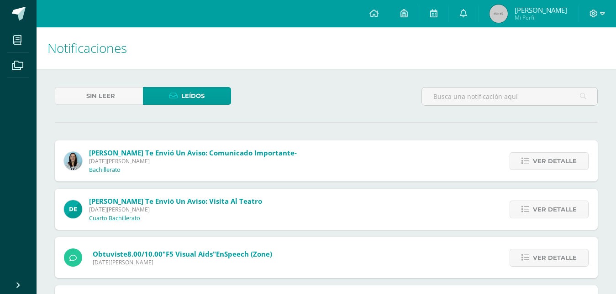
scroll to position [691, 0]
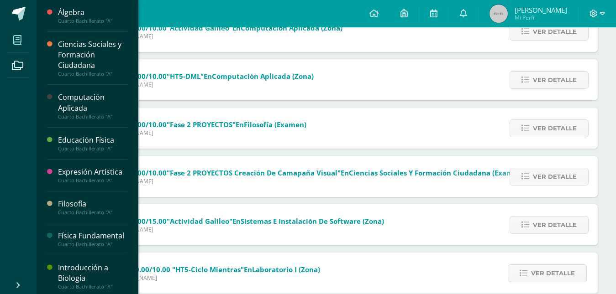
click at [22, 38] on span at bounding box center [17, 40] width 21 height 21
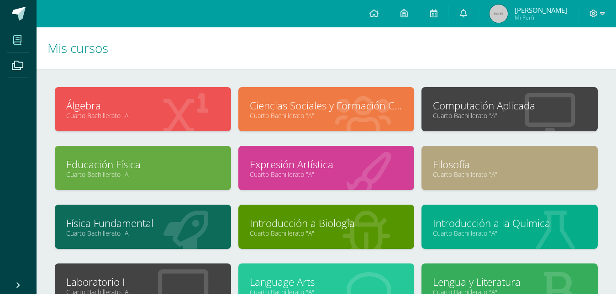
click at [493, 113] on link "Cuarto Bachillerato "A"" at bounding box center [509, 115] width 153 height 9
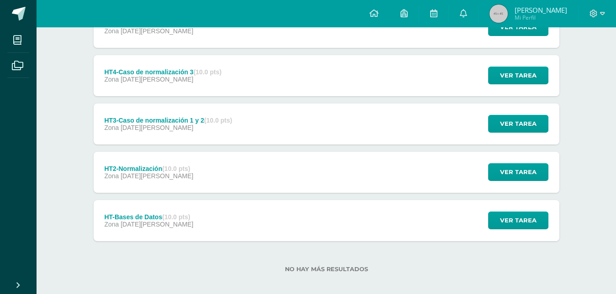
scroll to position [250, 0]
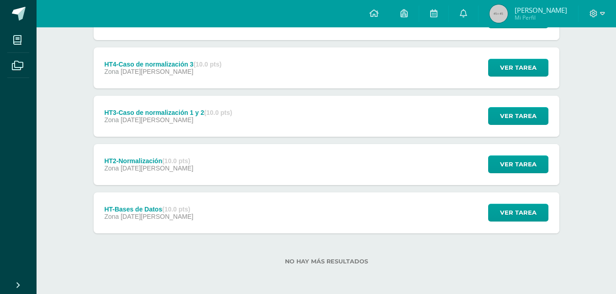
click at [204, 207] on div "HT-Bases de Datos (10.0 pts) Zona [DATE][PERSON_NAME] Ver tarea HT-Bases de Dat…" at bounding box center [327, 213] width 466 height 41
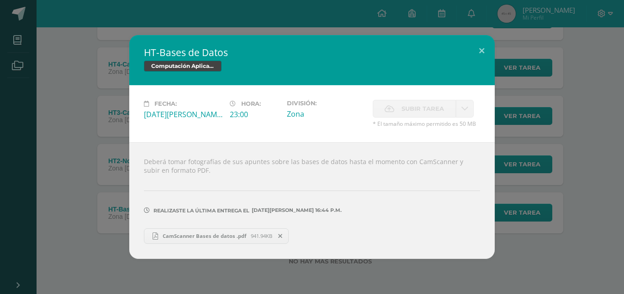
click at [191, 239] on span "CamScanner Bases de datos .pdf" at bounding box center [204, 236] width 93 height 7
click at [90, 187] on div "HT-Bases de Datos Computación Aplicada Fecha: [DATE][PERSON_NAME]: 23:00 Divisi…" at bounding box center [312, 147] width 616 height 224
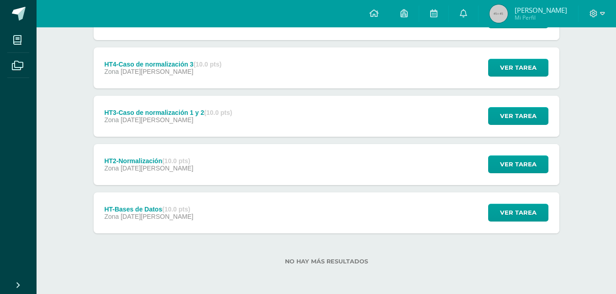
click at [171, 169] on div "Zona [DATE][PERSON_NAME]" at bounding box center [148, 168] width 89 height 7
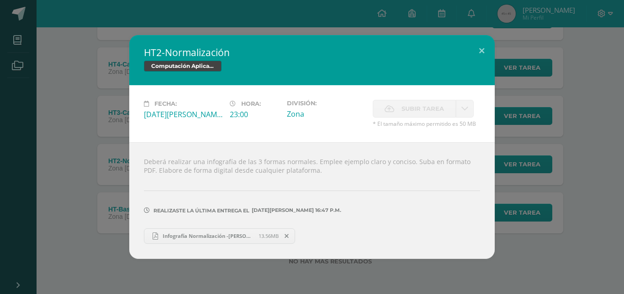
click at [193, 237] on span "Infografía Normalización -[PERSON_NAME].pdf" at bounding box center [208, 236] width 100 height 7
click at [113, 94] on div "HT2-Normalización Computación Aplicada Fecha: Lunes 07 de Julio Hora: 23:00 Div…" at bounding box center [312, 147] width 616 height 224
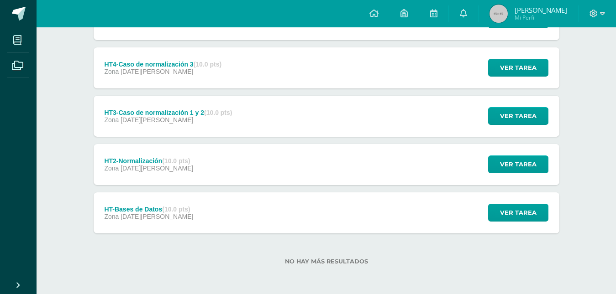
click at [168, 116] on div "Zona 08 de Julio" at bounding box center [168, 119] width 128 height 7
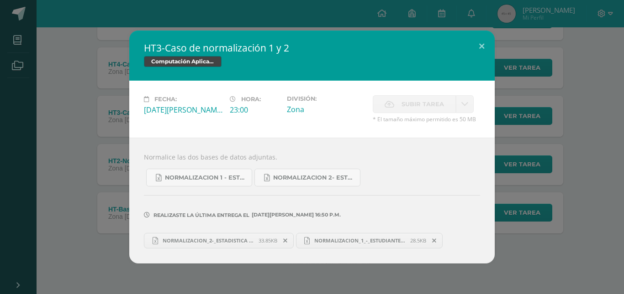
click at [182, 240] on span "NORMALIZACION_2-_ESTADISTICA terminado.xlsx" at bounding box center [208, 240] width 100 height 7
click at [522, 168] on div "HT3-Caso de normalización 1 y 2 Computación Aplicada Fecha: Martes 08 de Julio …" at bounding box center [312, 147] width 616 height 233
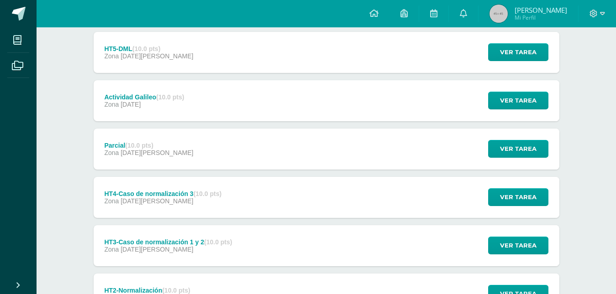
scroll to position [113, 0]
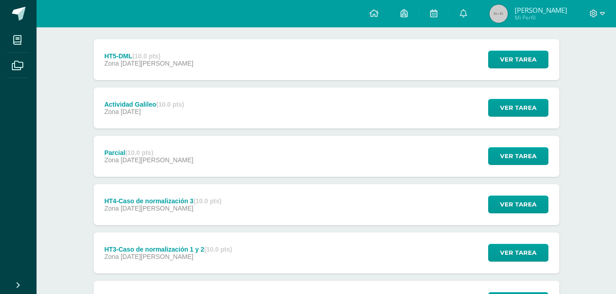
click at [221, 206] on div "Zona 09 de Julio" at bounding box center [162, 208] width 117 height 7
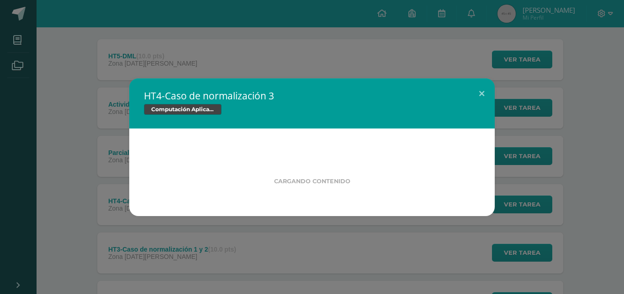
click at [98, 207] on div "HT4-Caso de normalización 3 Computación Aplicada Cargando contenido" at bounding box center [312, 148] width 616 height 138
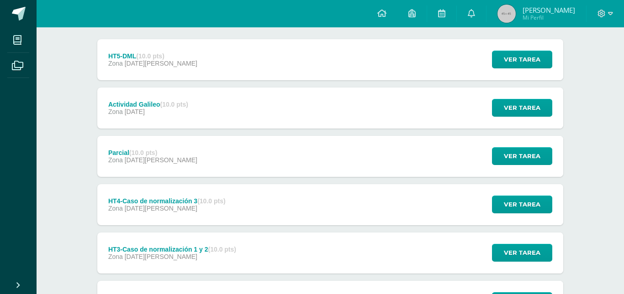
click at [124, 159] on div "HT4-Caso de normalización 3 Computación Aplicada Cargando contenido" at bounding box center [312, 148] width 616 height 138
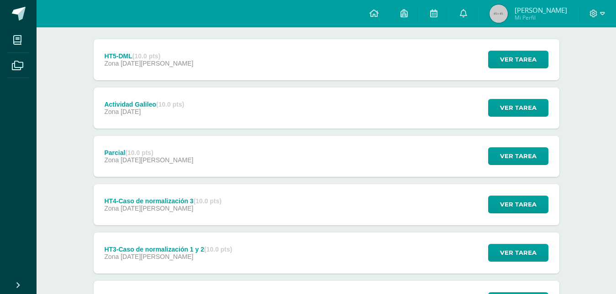
click at [124, 159] on span "14 de Julio" at bounding box center [157, 160] width 73 height 7
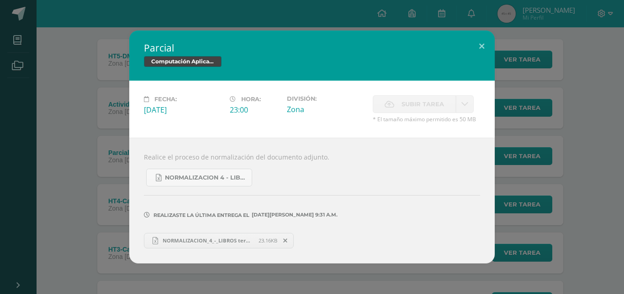
click at [60, 179] on div "Parcial Computación Aplicada Fecha: Lunes 14 de Julio Hora: 23:00 División: Zon…" at bounding box center [312, 147] width 616 height 233
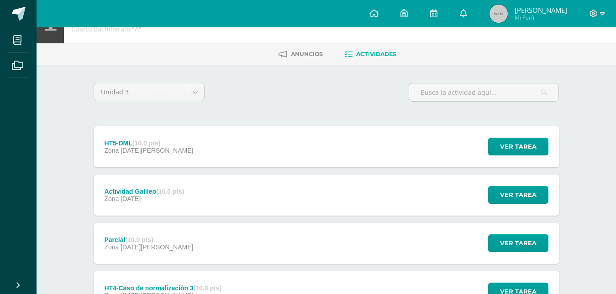
scroll to position [21, 0]
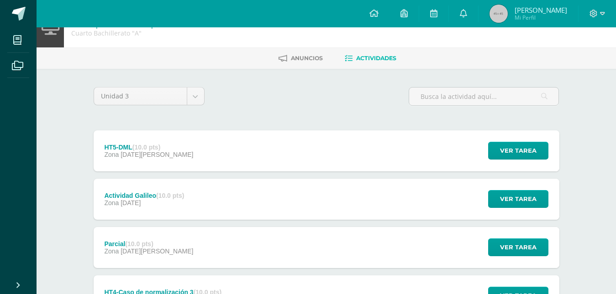
click at [187, 152] on div "HT5-DML (10.0 pts) Zona 04 de Agosto Ver tarea HT5-DML Computación Aplicada Car…" at bounding box center [327, 151] width 466 height 41
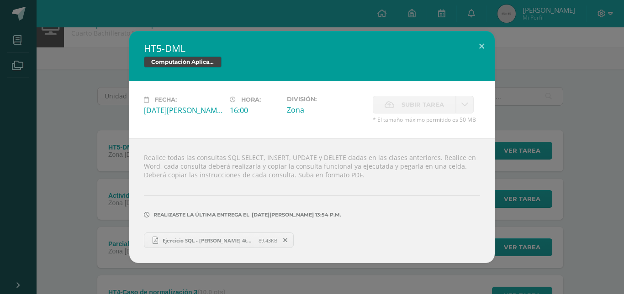
click at [190, 234] on link "Ejercicio SQL - Andrés Bautista 4to Bach A.pdf 89.43KB" at bounding box center [219, 241] width 150 height 16
click at [473, 42] on button at bounding box center [481, 46] width 26 height 31
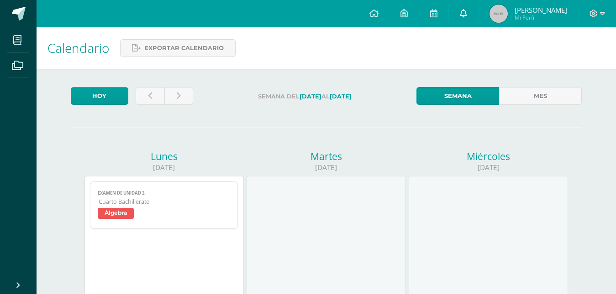
click at [462, 11] on icon at bounding box center [463, 13] width 7 height 8
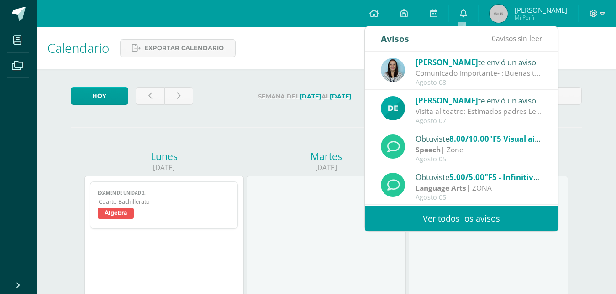
click at [460, 230] on link "Ver todos los avisos" at bounding box center [461, 218] width 193 height 25
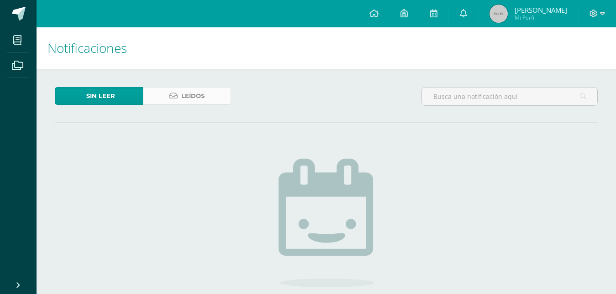
click at [194, 96] on span "Leídos" at bounding box center [192, 96] width 23 height 17
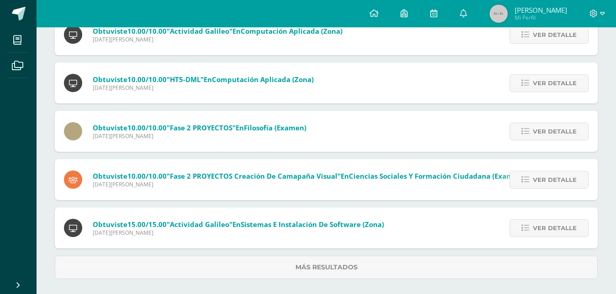
scroll to position [372, 0]
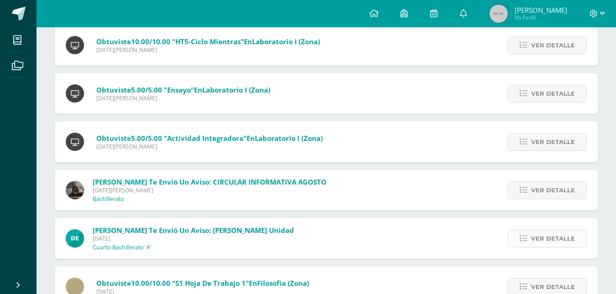
click at [541, 234] on span "Ver detalle" at bounding box center [553, 239] width 44 height 17
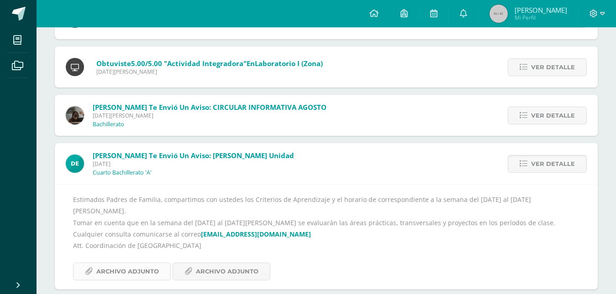
scroll to position [691, 0]
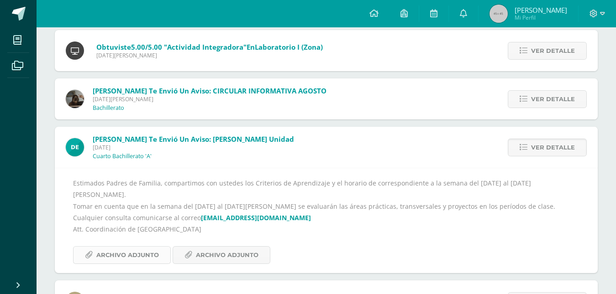
click at [125, 247] on span "Archivo Adjunto" at bounding box center [127, 255] width 63 height 17
